Goal: Task Accomplishment & Management: Manage account settings

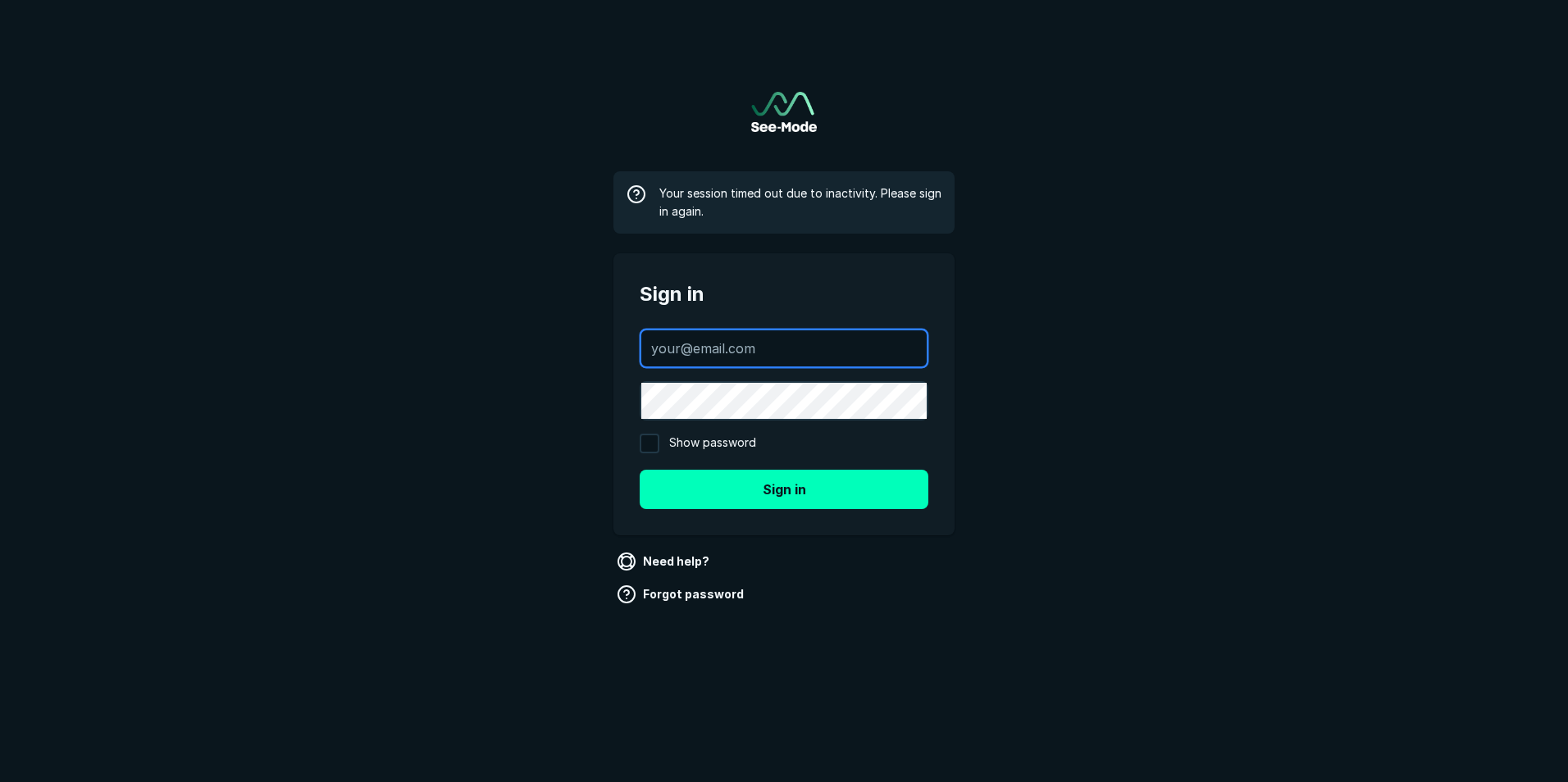
type input "[EMAIL_ADDRESS][DOMAIN_NAME]"
click at [655, 444] on input "Show password" at bounding box center [649, 443] width 20 height 20
checkbox input "true"
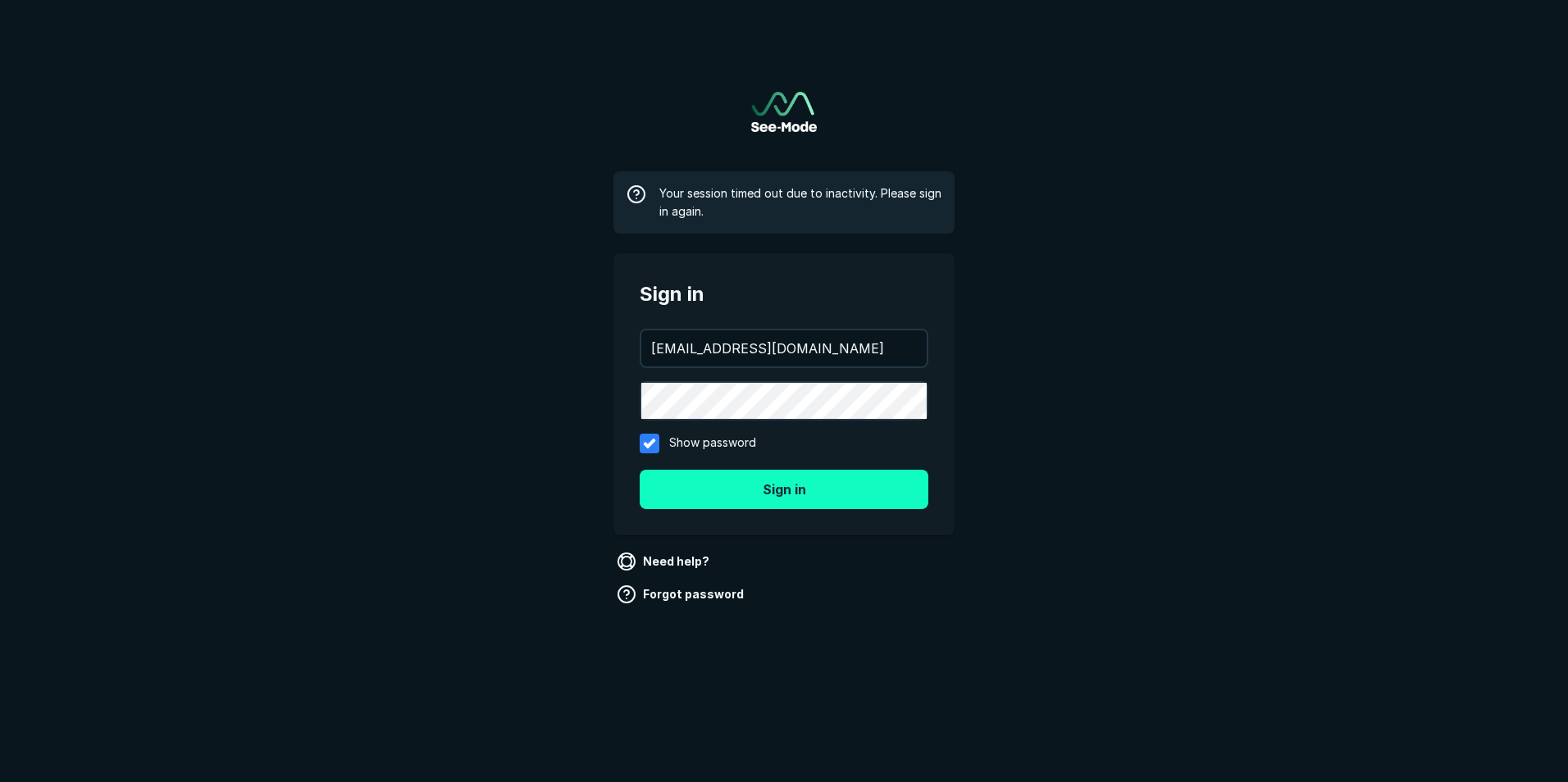
click at [786, 486] on button "Sign in" at bounding box center [784, 489] width 289 height 40
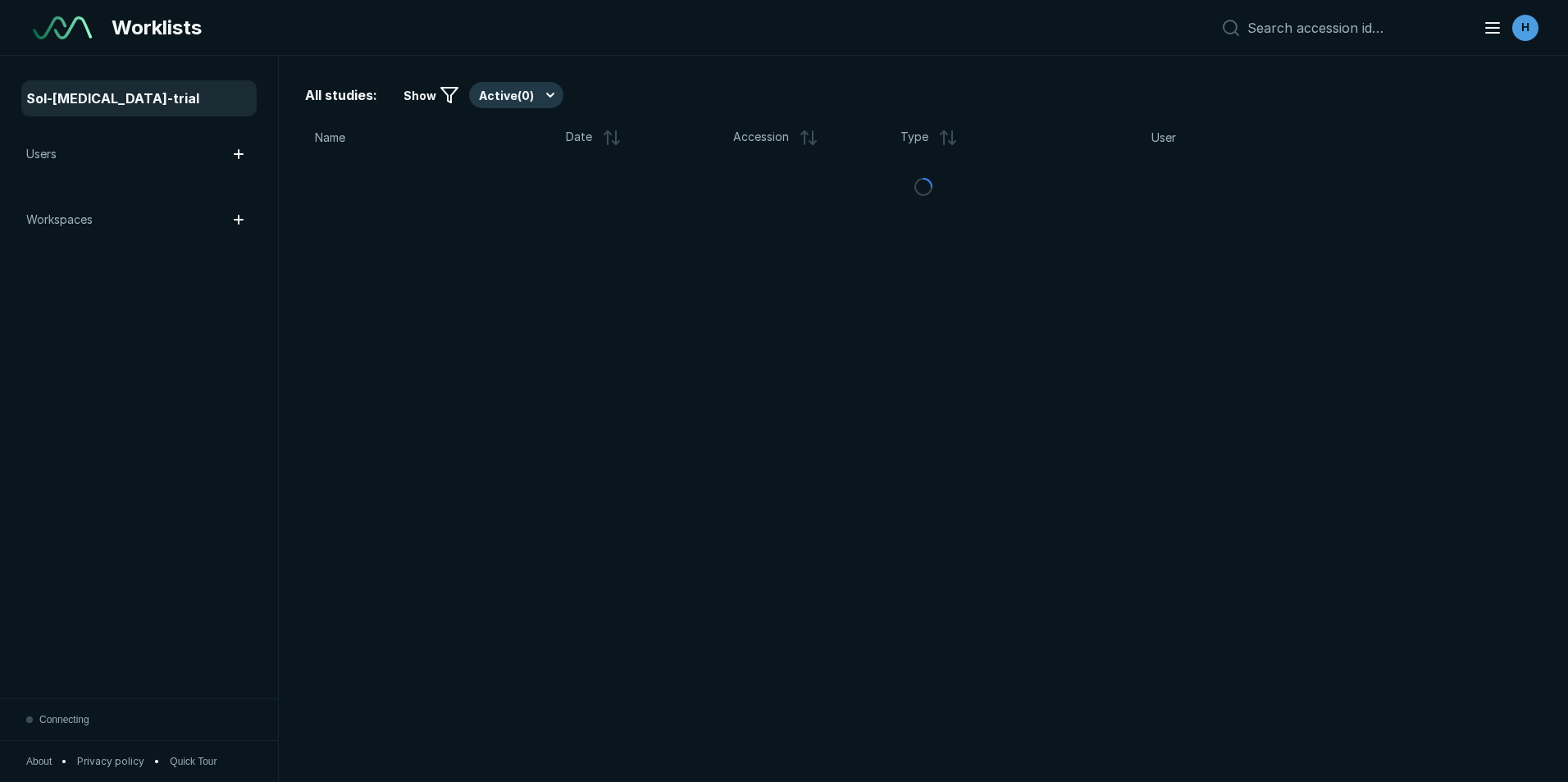
scroll to position [5342, 9165]
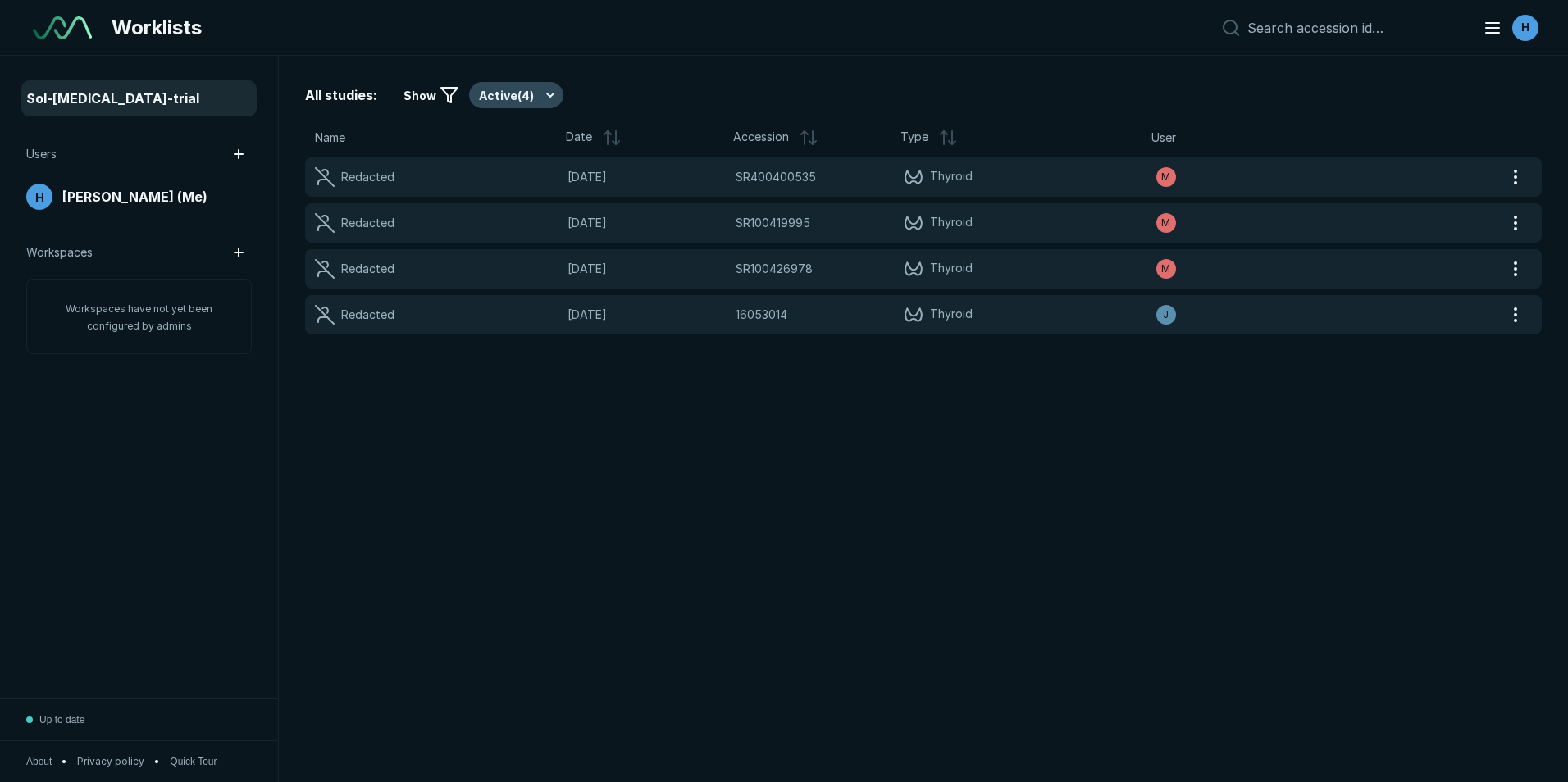
click at [540, 87] on button "Active ( 4 )" at bounding box center [517, 95] width 94 height 26
click at [659, 87] on div "All studies: Show Active ( 4 )" at bounding box center [923, 95] width 1237 height 26
click at [314, 100] on span "All studies:" at bounding box center [341, 95] width 72 height 20
click at [448, 91] on icon at bounding box center [449, 95] width 20 height 20
click at [418, 95] on span "Show" at bounding box center [420, 95] width 33 height 17
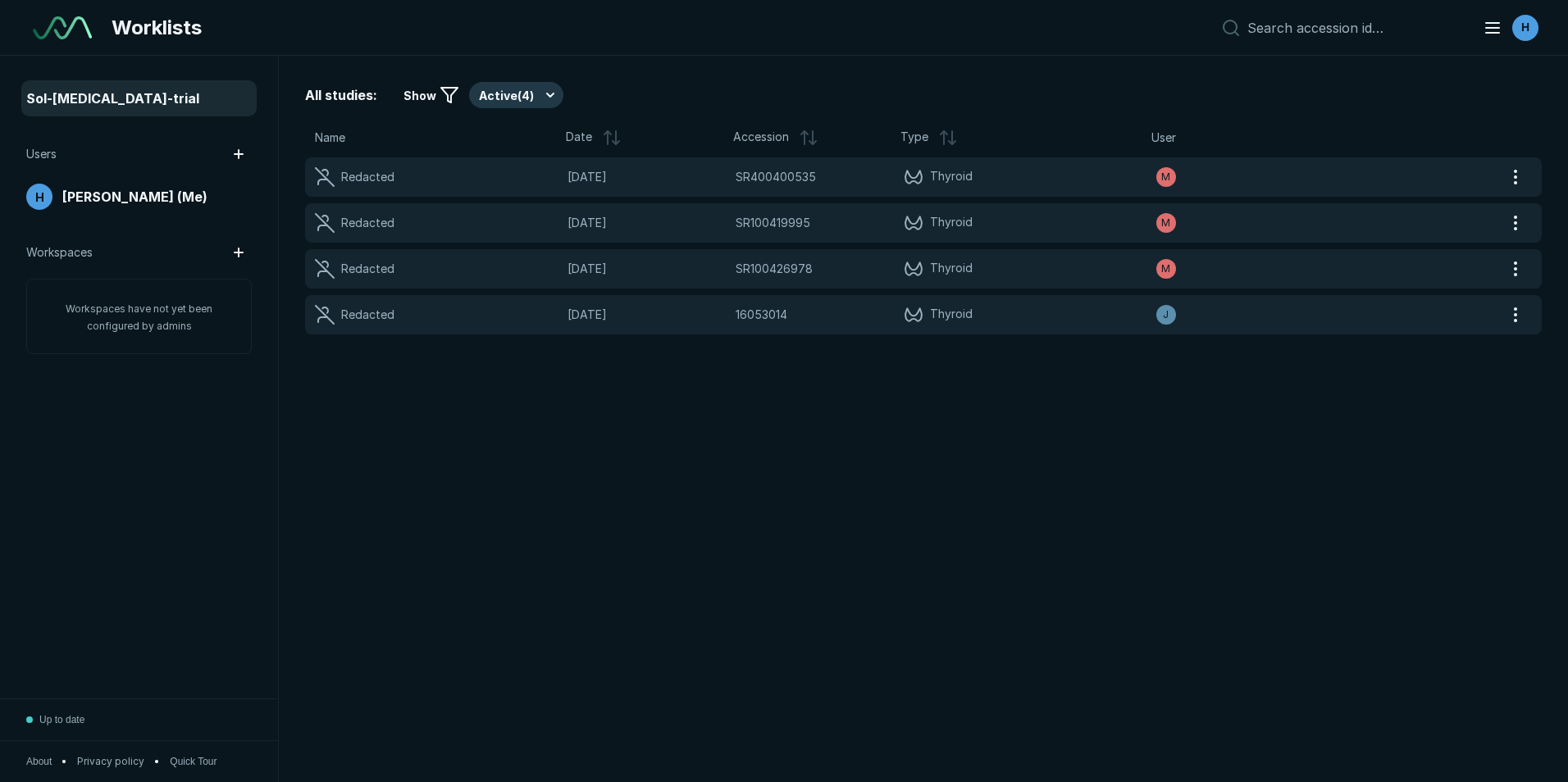
click at [118, 100] on span "Sol-[MEDICAL_DATA]-trial" at bounding box center [113, 98] width 173 height 20
click at [1250, 26] on div at bounding box center [1338, 27] width 249 height 20
click at [1294, 26] on input at bounding box center [1355, 27] width 216 height 16
click at [1494, 23] on line "button" at bounding box center [1493, 23] width 13 height 0
click at [1026, 102] on div "All studies: Show Active ( 4 )" at bounding box center [923, 95] width 1237 height 26
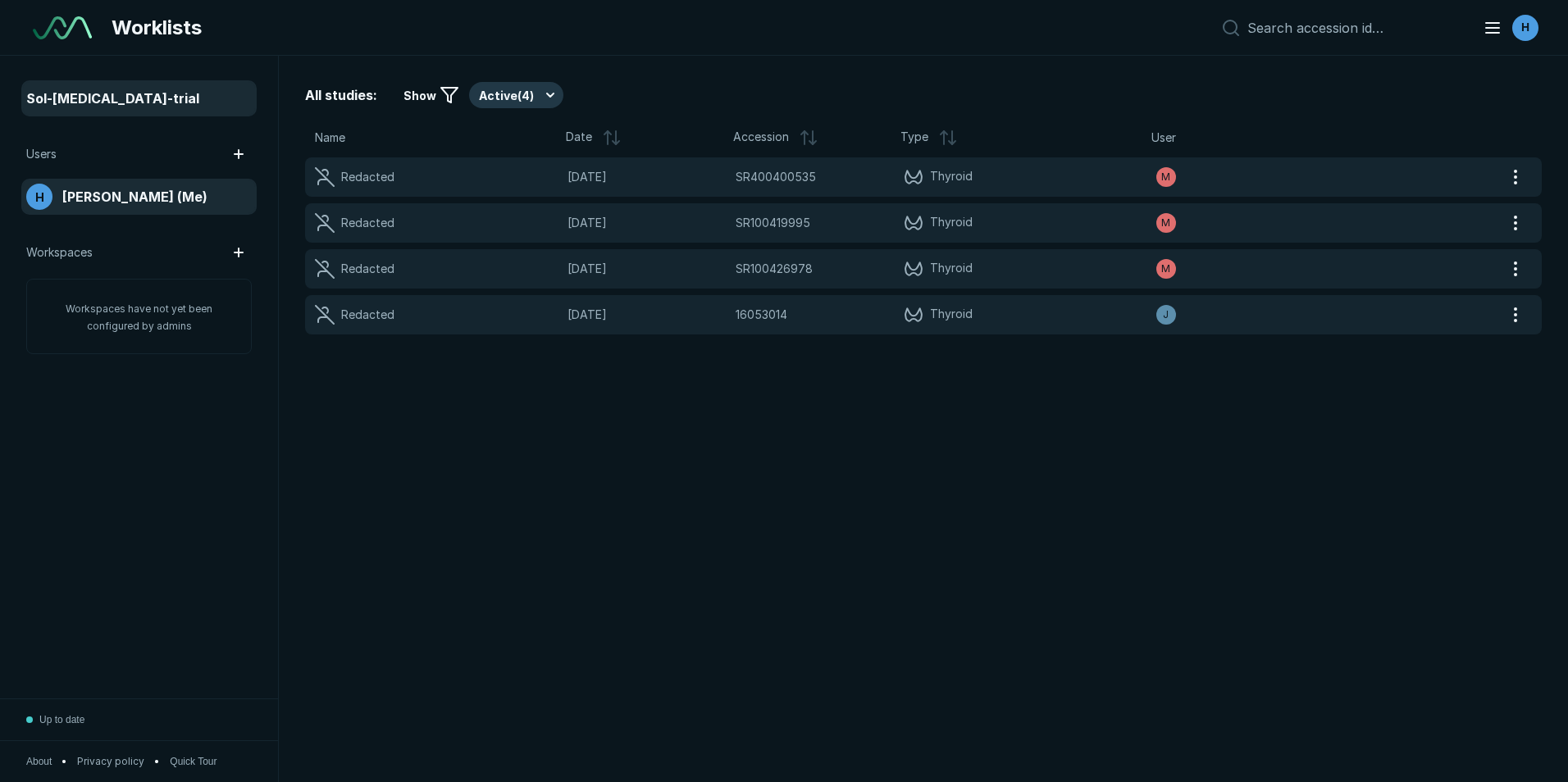
click at [92, 195] on span "[PERSON_NAME] (Me)" at bounding box center [135, 197] width 145 height 20
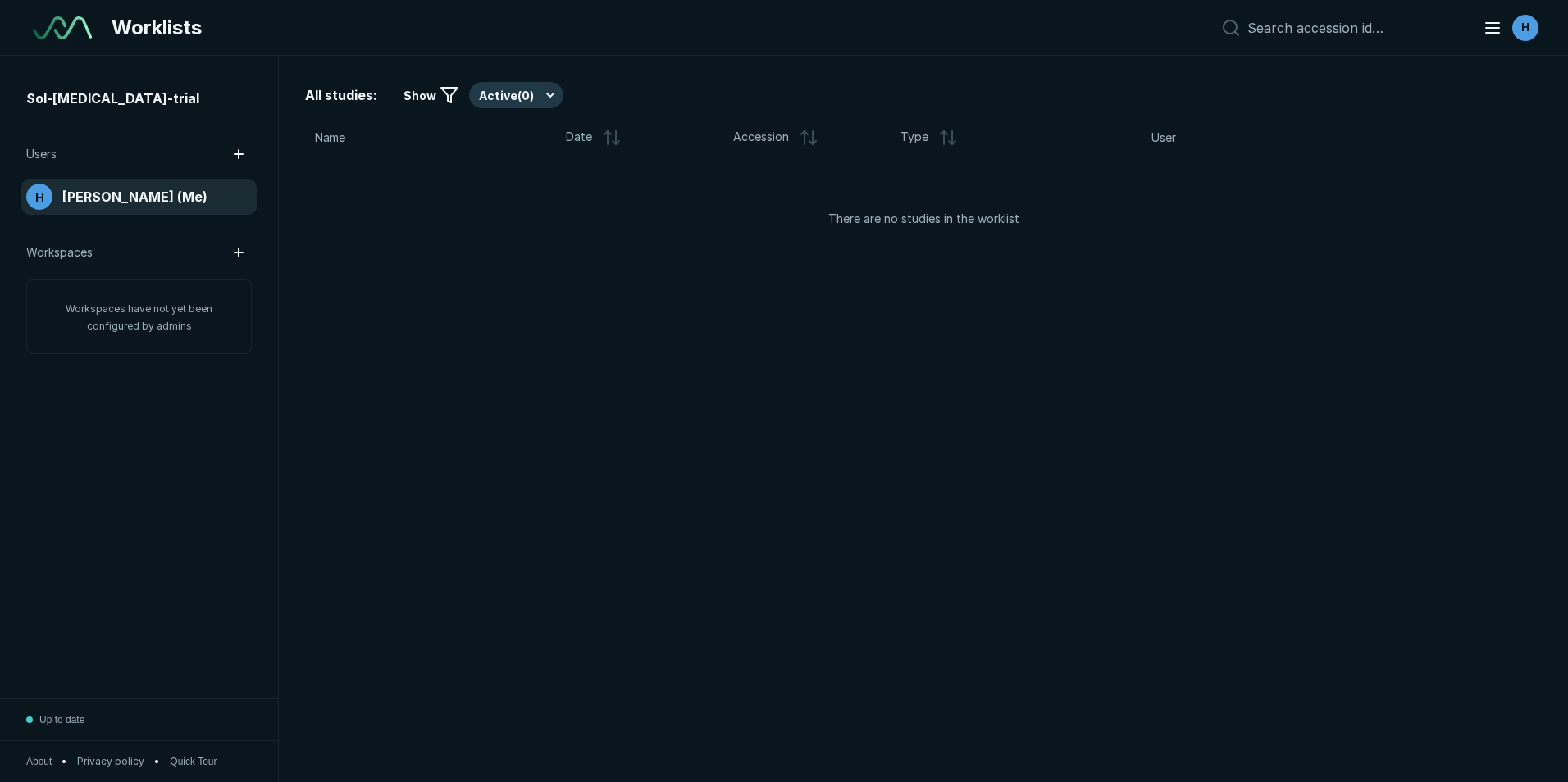
click at [92, 195] on span "[PERSON_NAME] (Me)" at bounding box center [135, 197] width 145 height 20
click at [161, 192] on span "[PERSON_NAME] (Me)" at bounding box center [135, 197] width 145 height 20
